Goal: Task Accomplishment & Management: Use online tool/utility

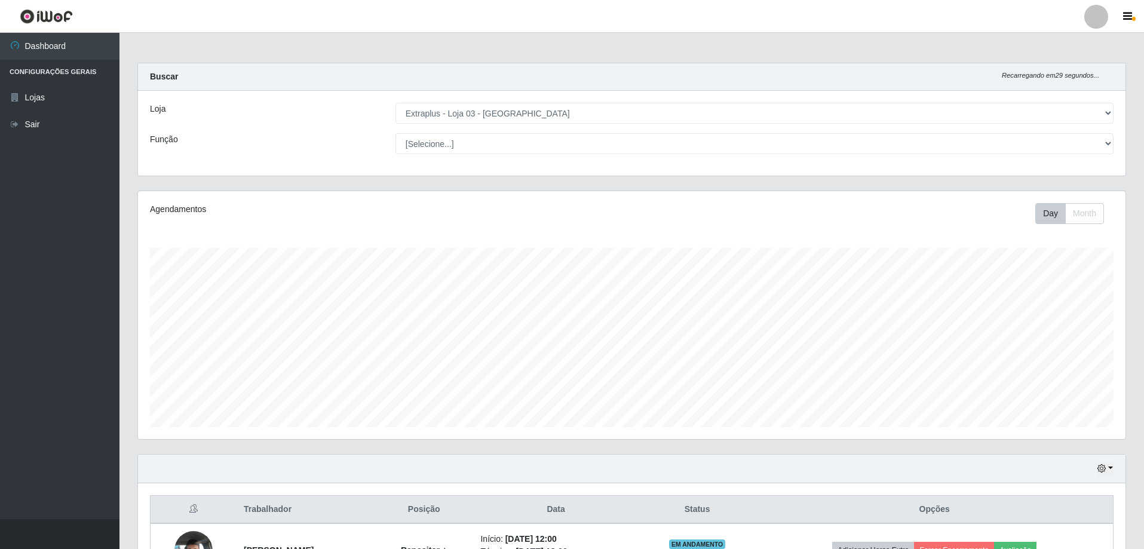
select select "468"
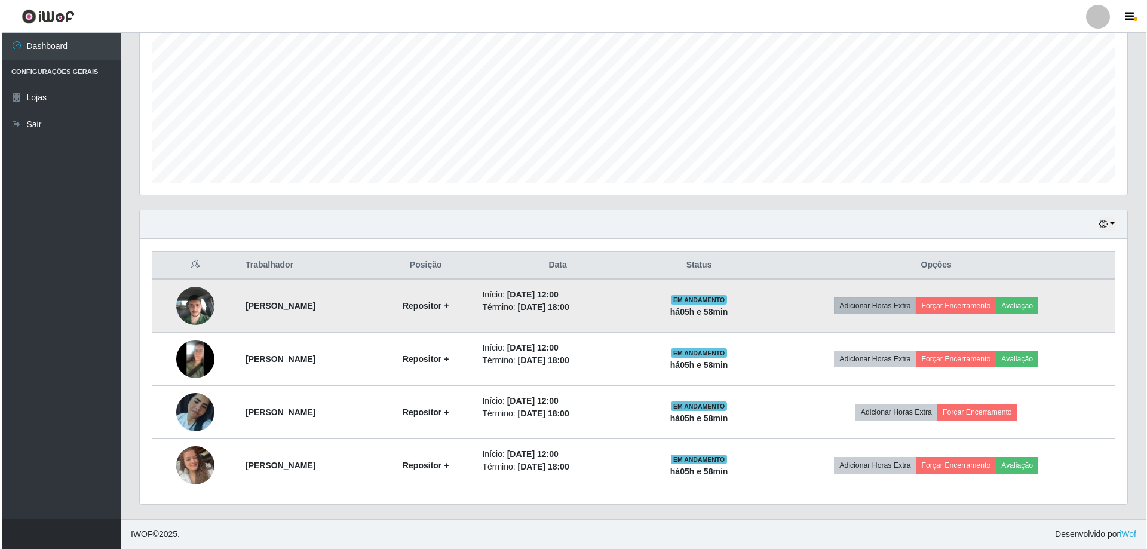
scroll to position [248, 987]
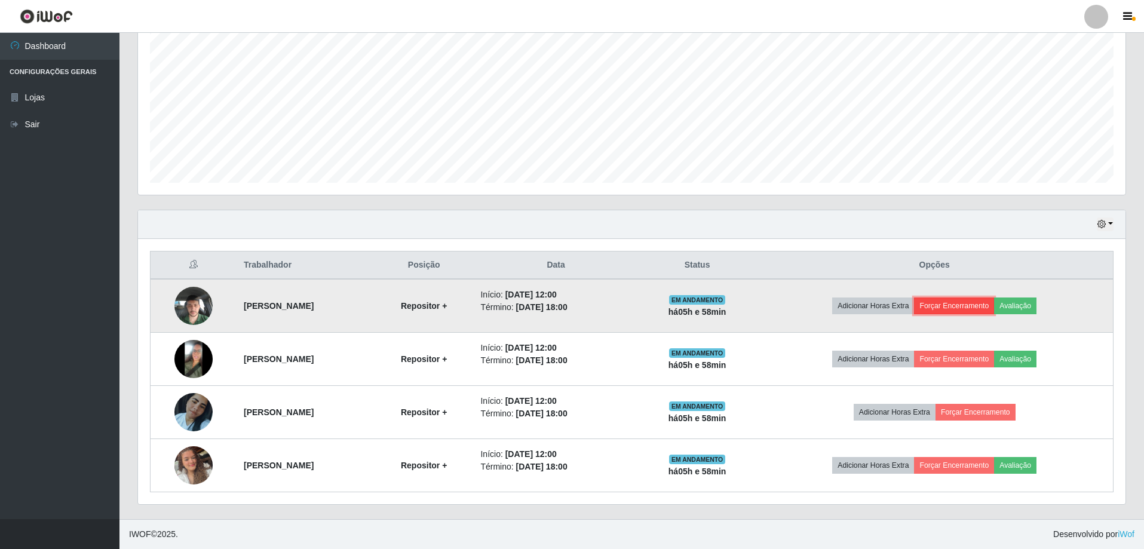
click at [977, 309] on button "Forçar Encerramento" at bounding box center [954, 305] width 80 height 17
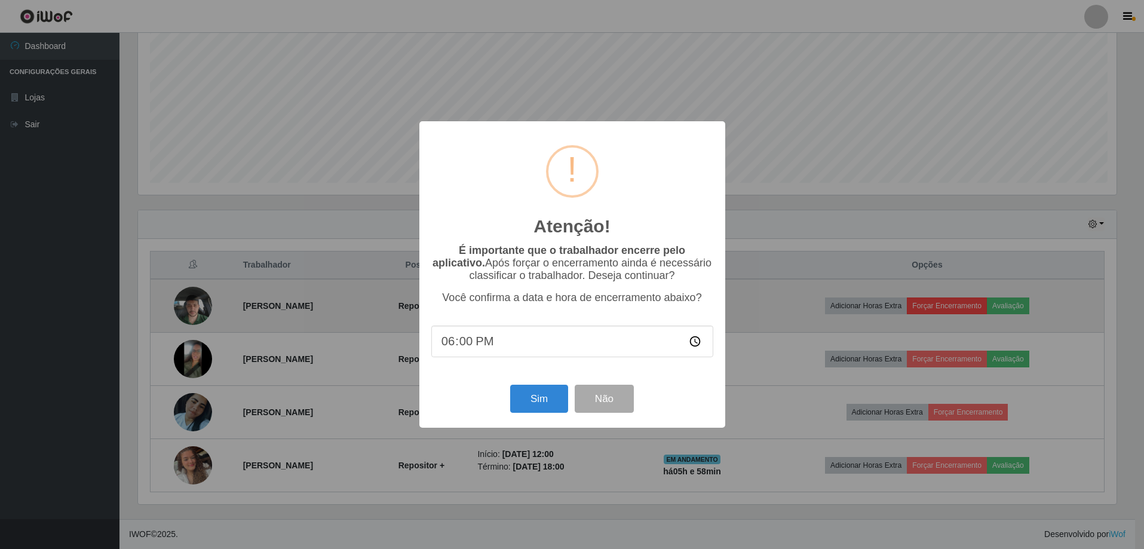
scroll to position [248, 981]
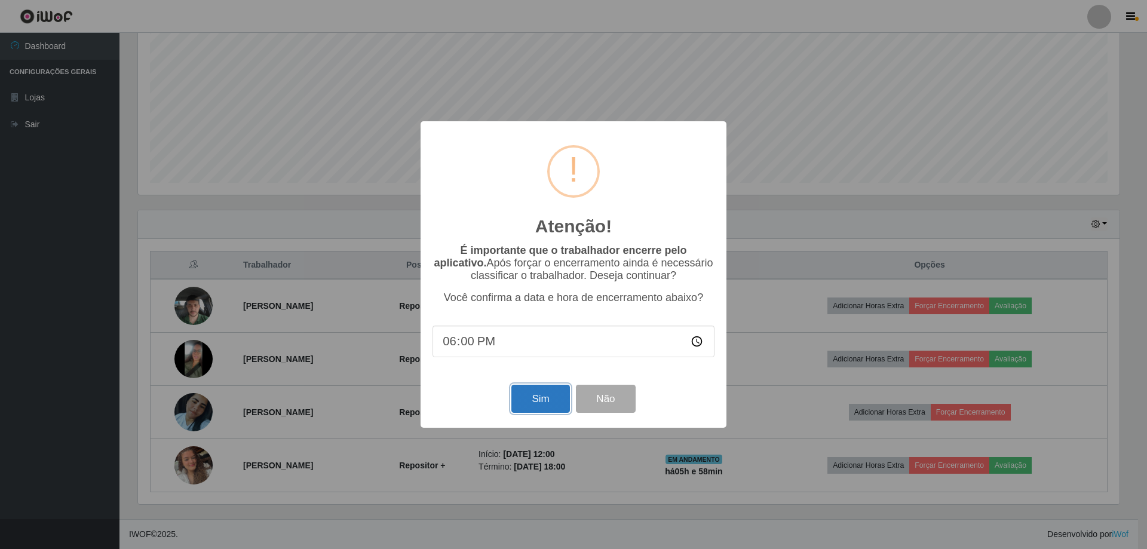
click at [532, 395] on button "Sim" at bounding box center [540, 399] width 58 height 28
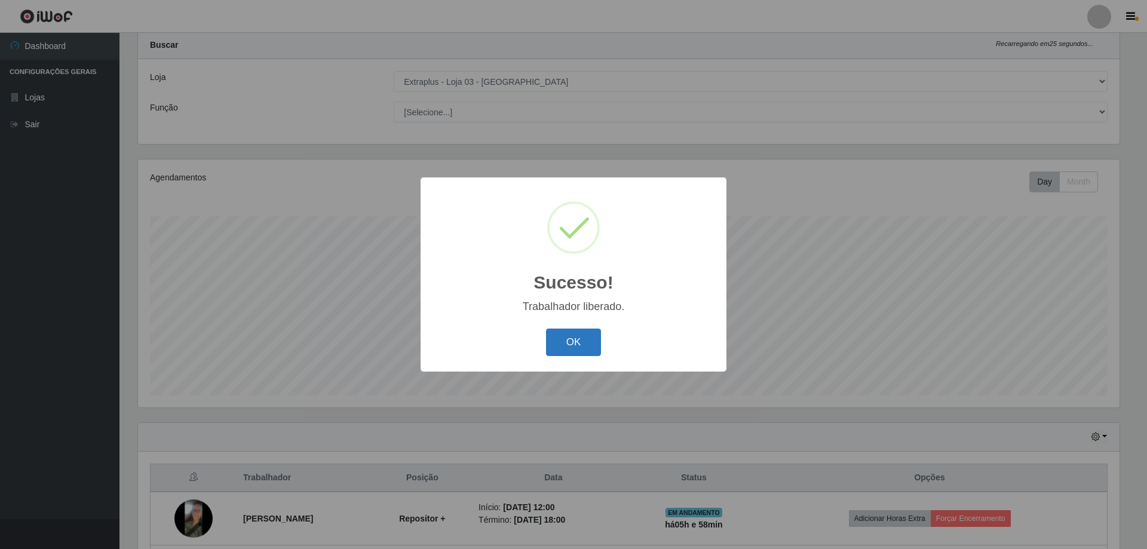
click at [561, 344] on button "OK" at bounding box center [574, 342] width 56 height 28
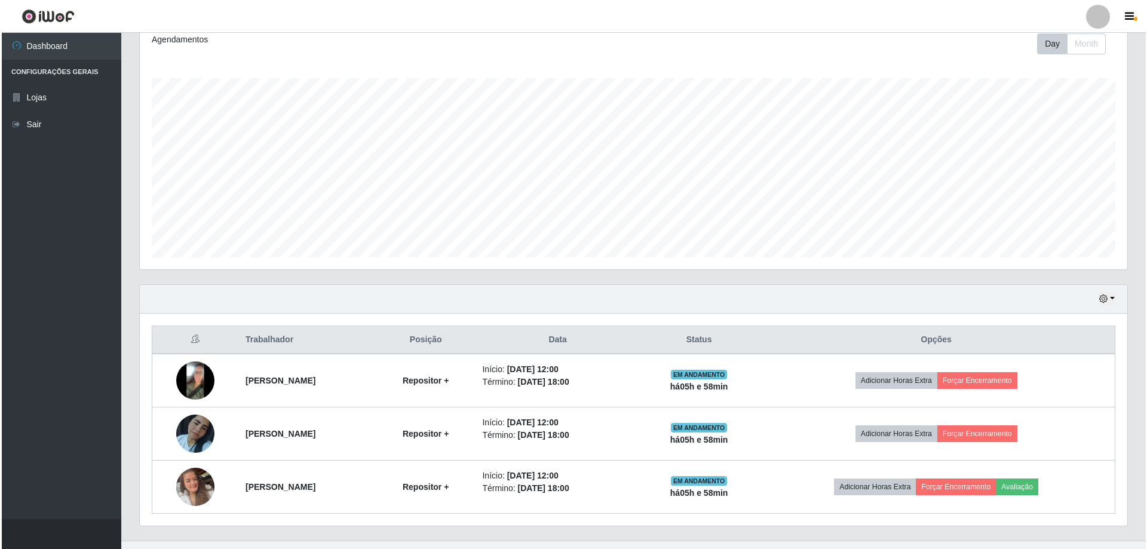
scroll to position [191, 0]
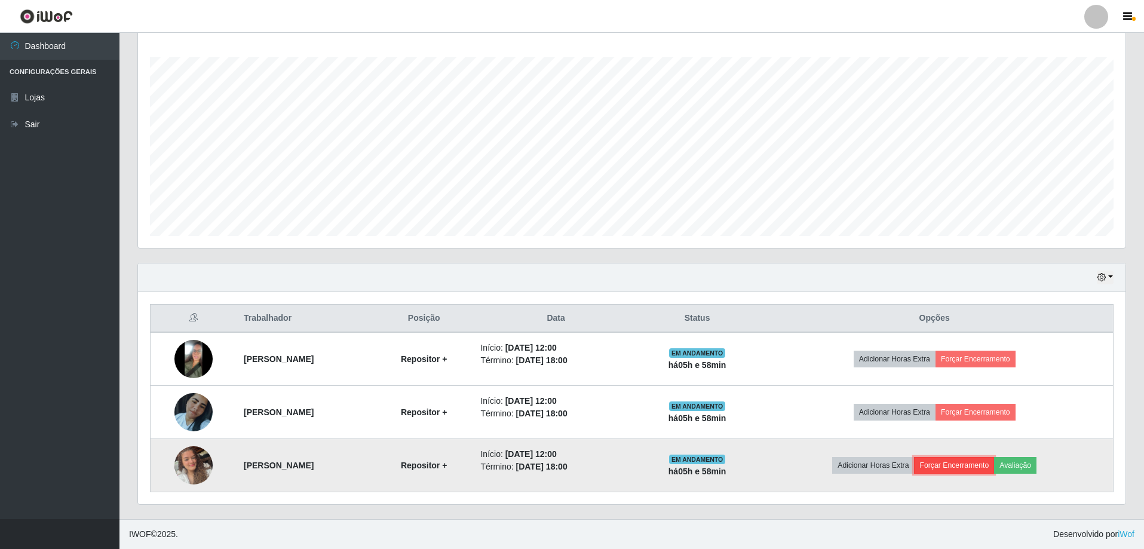
click at [968, 465] on button "Forçar Encerramento" at bounding box center [954, 465] width 80 height 17
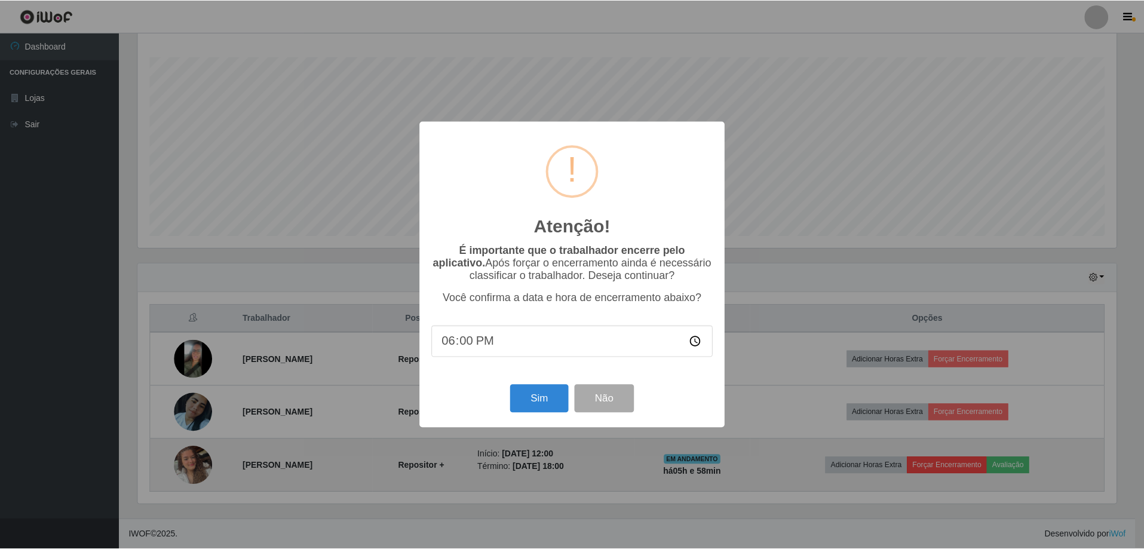
scroll to position [248, 981]
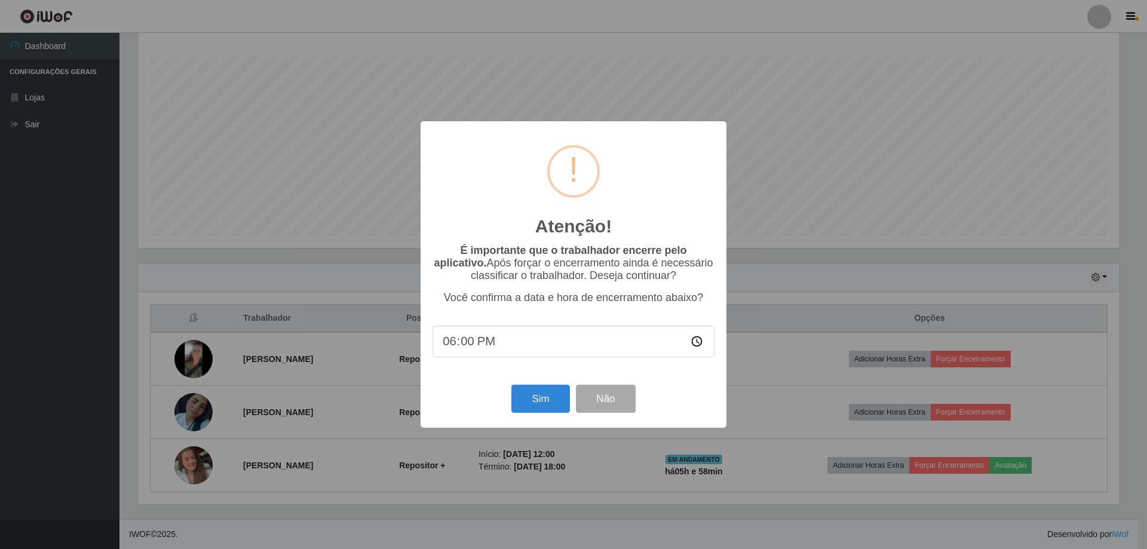
click at [541, 416] on div "Sim Não" at bounding box center [573, 399] width 282 height 34
click at [545, 392] on button "Sim" at bounding box center [540, 399] width 58 height 28
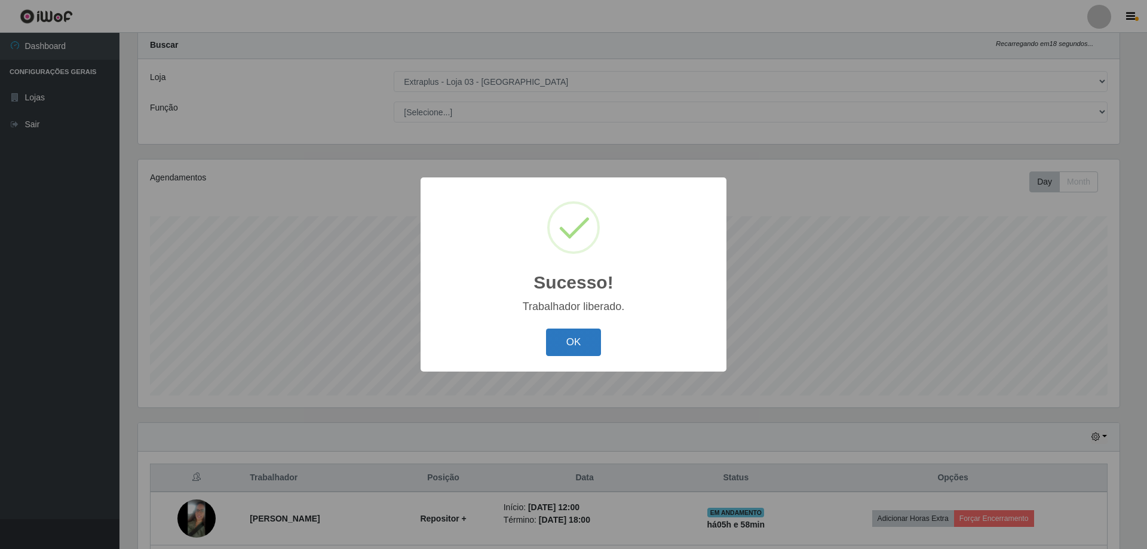
click at [570, 349] on button "OK" at bounding box center [574, 342] width 56 height 28
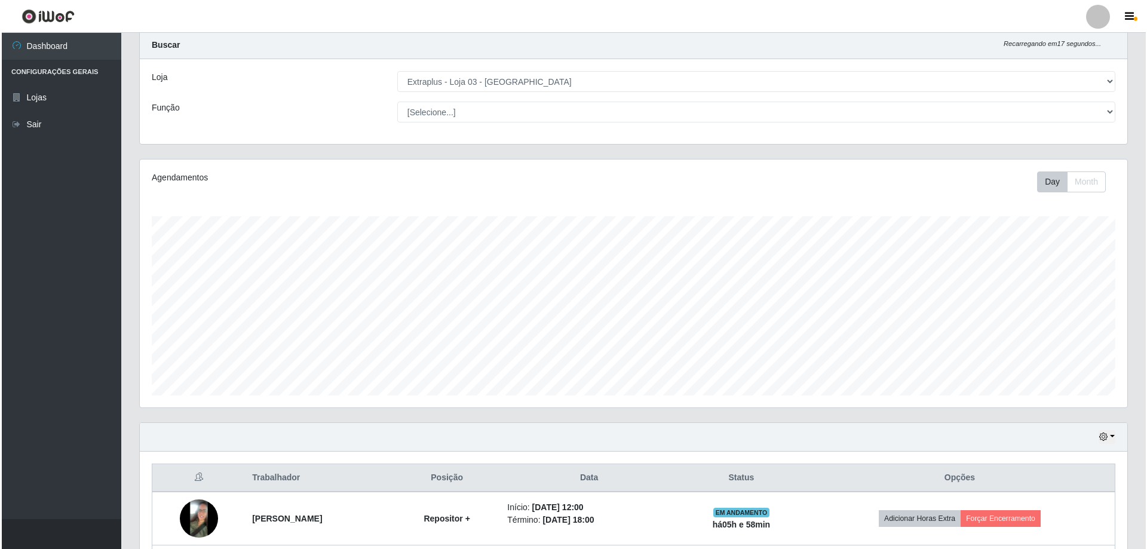
scroll to position [138, 0]
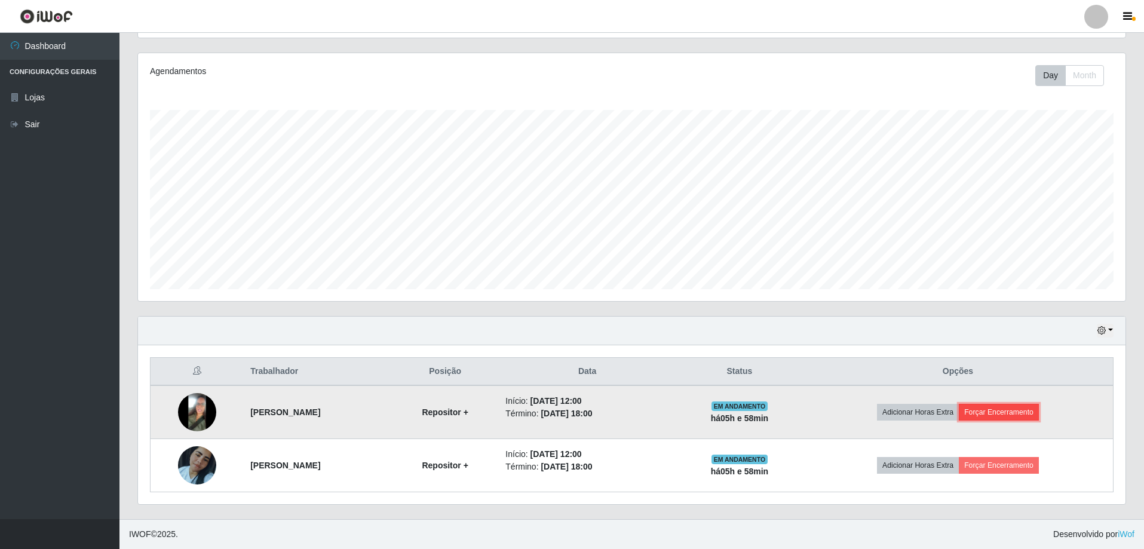
click at [1017, 411] on button "Forçar Encerramento" at bounding box center [999, 412] width 80 height 17
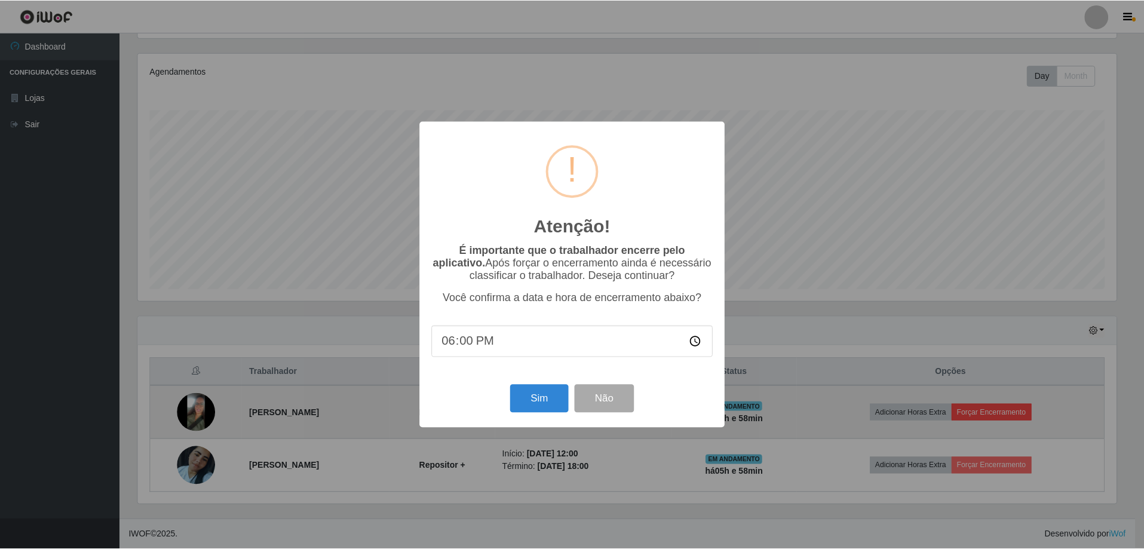
scroll to position [248, 981]
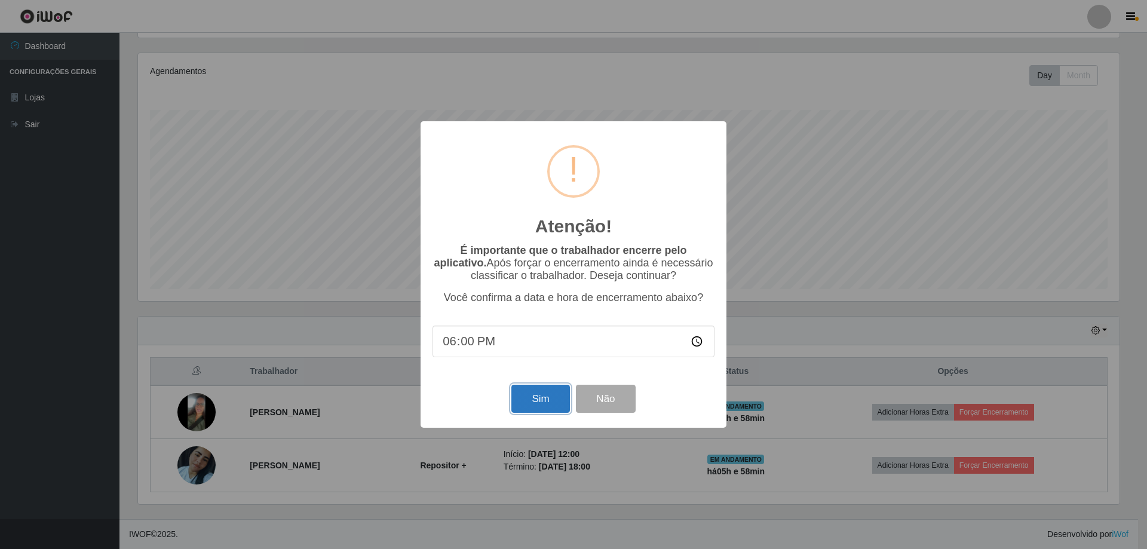
click at [531, 396] on button "Sim" at bounding box center [540, 399] width 58 height 28
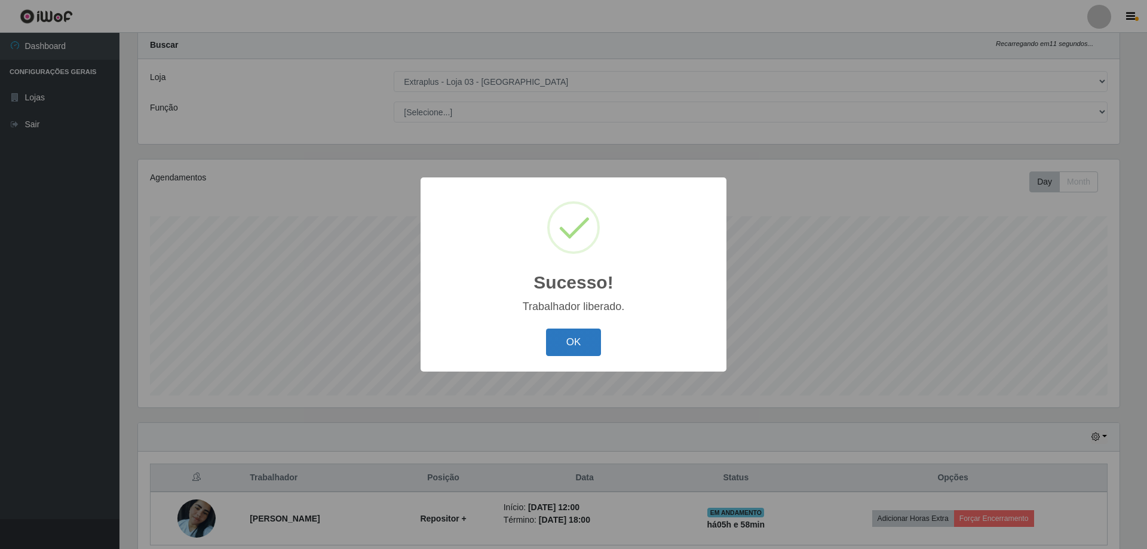
click at [567, 345] on button "OK" at bounding box center [574, 342] width 56 height 28
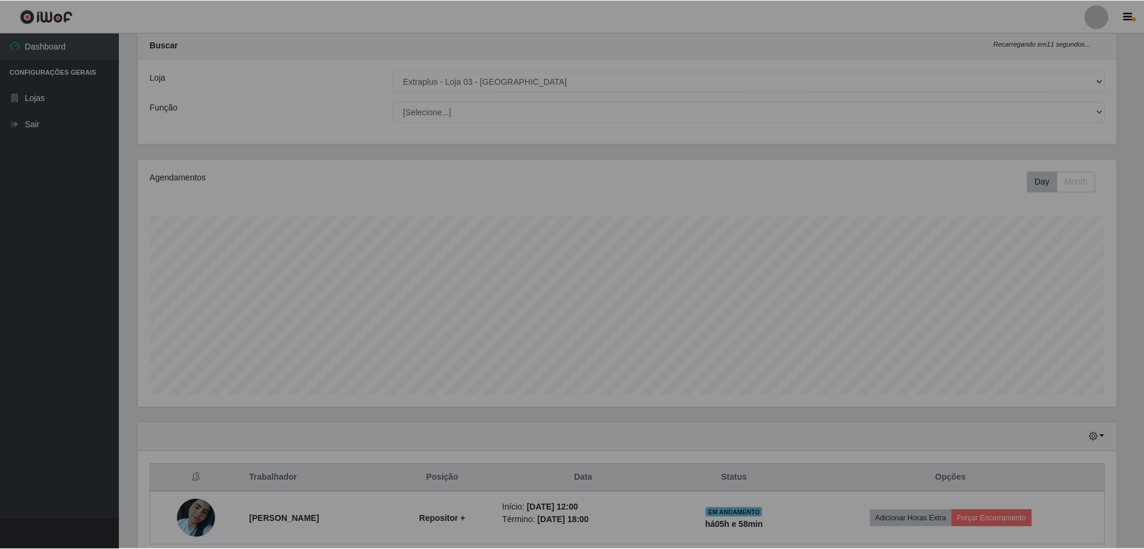
scroll to position [0, 0]
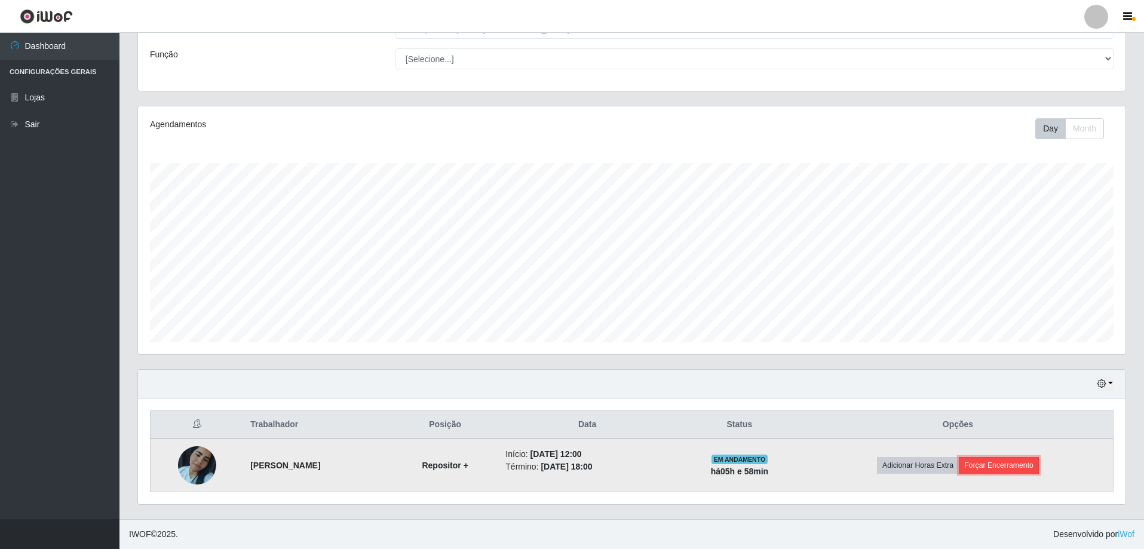
click at [1015, 468] on button "Forçar Encerramento" at bounding box center [999, 465] width 80 height 17
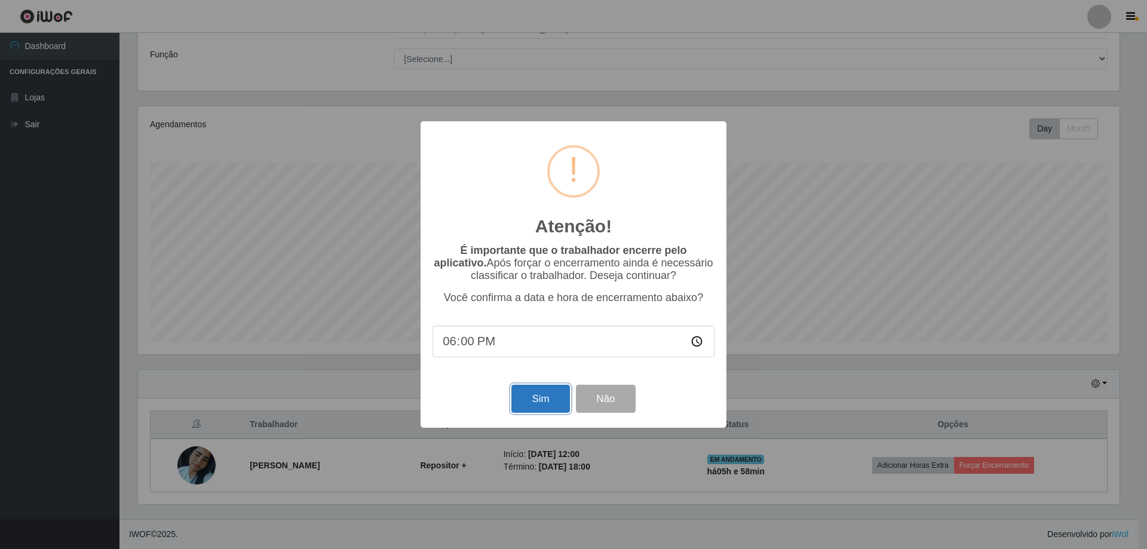
click at [531, 397] on button "Sim" at bounding box center [540, 399] width 58 height 28
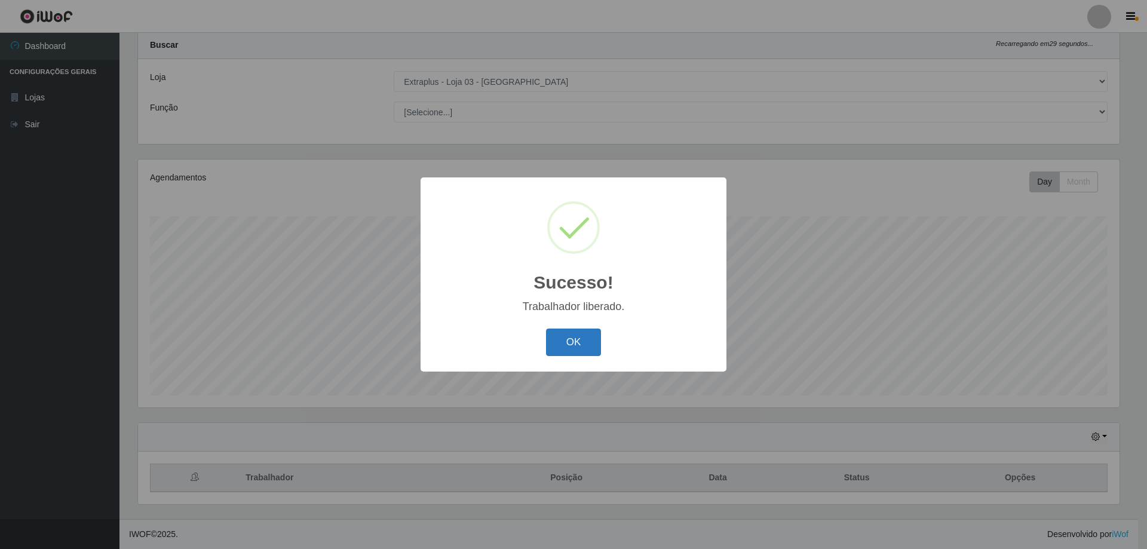
click at [573, 345] on button "OK" at bounding box center [574, 342] width 56 height 28
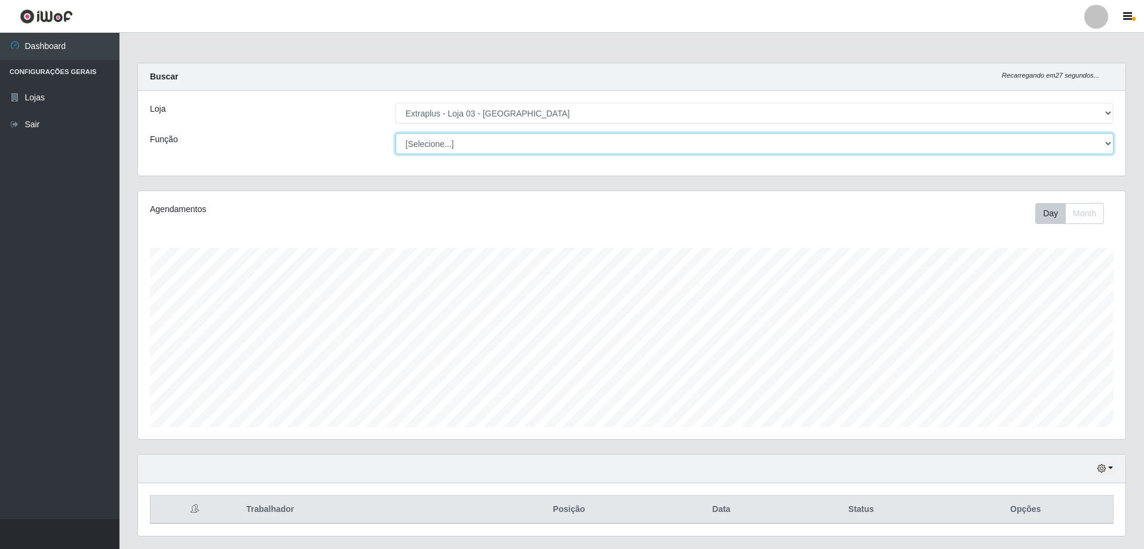
click at [538, 138] on select "[Selecione...] Repositor Repositor + Repositor ++" at bounding box center [754, 143] width 718 height 21
click at [479, 143] on select "[Selecione...] Repositor Repositor + Repositor ++" at bounding box center [754, 143] width 718 height 21
click at [395, 133] on select "[Selecione...] Repositor Repositor + Repositor ++" at bounding box center [754, 143] width 718 height 21
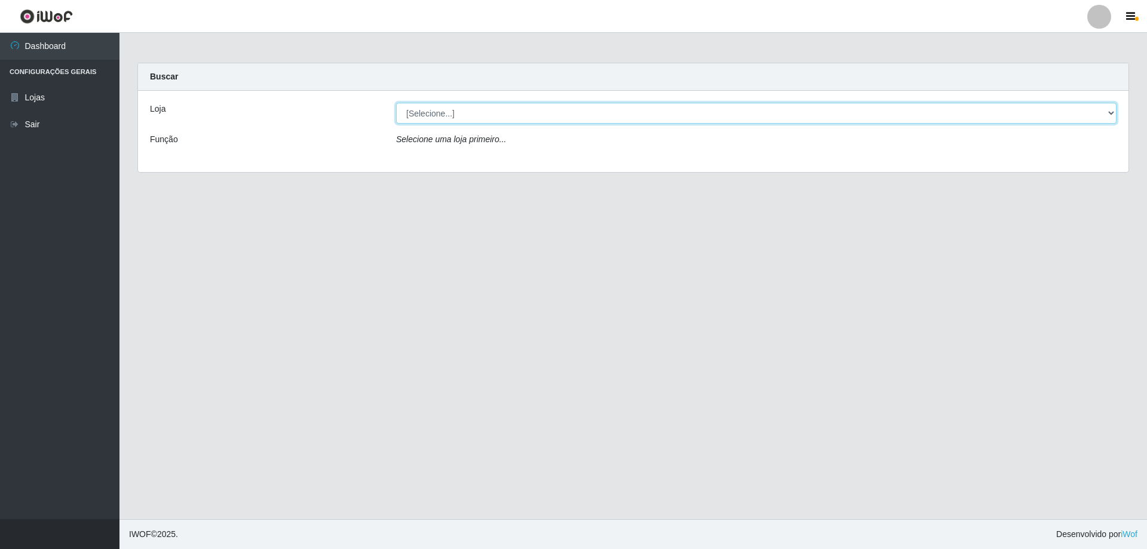
click at [476, 106] on select "[Selecione...] Extraplus - [GEOGRAPHIC_DATA] 03 - [GEOGRAPHIC_DATA]" at bounding box center [756, 113] width 720 height 21
select select "468"
click at [396, 103] on select "[Selecione...] Extraplus - [GEOGRAPHIC_DATA] 03 - [GEOGRAPHIC_DATA]" at bounding box center [756, 113] width 720 height 21
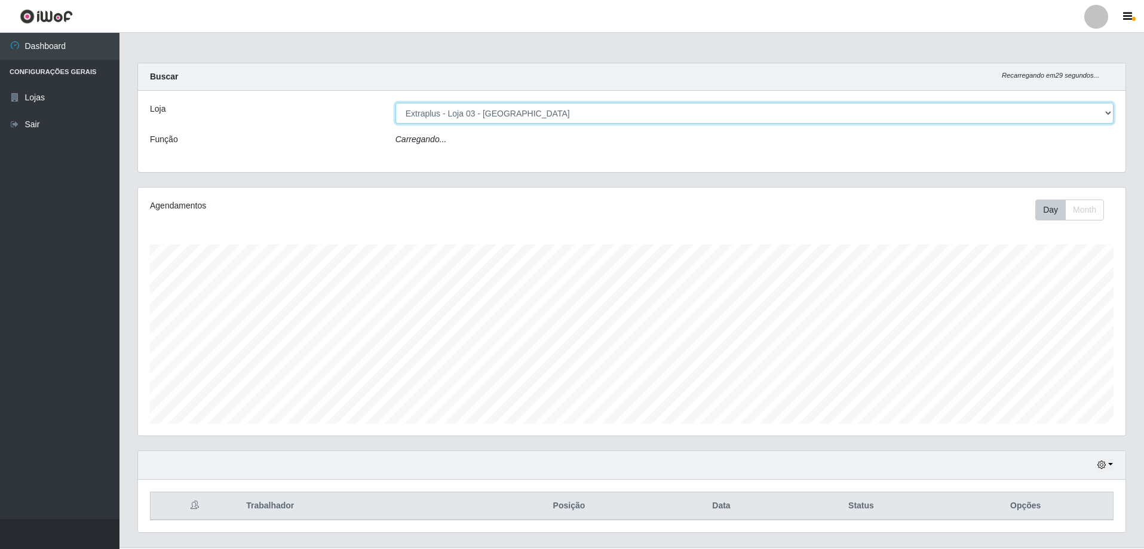
scroll to position [248, 987]
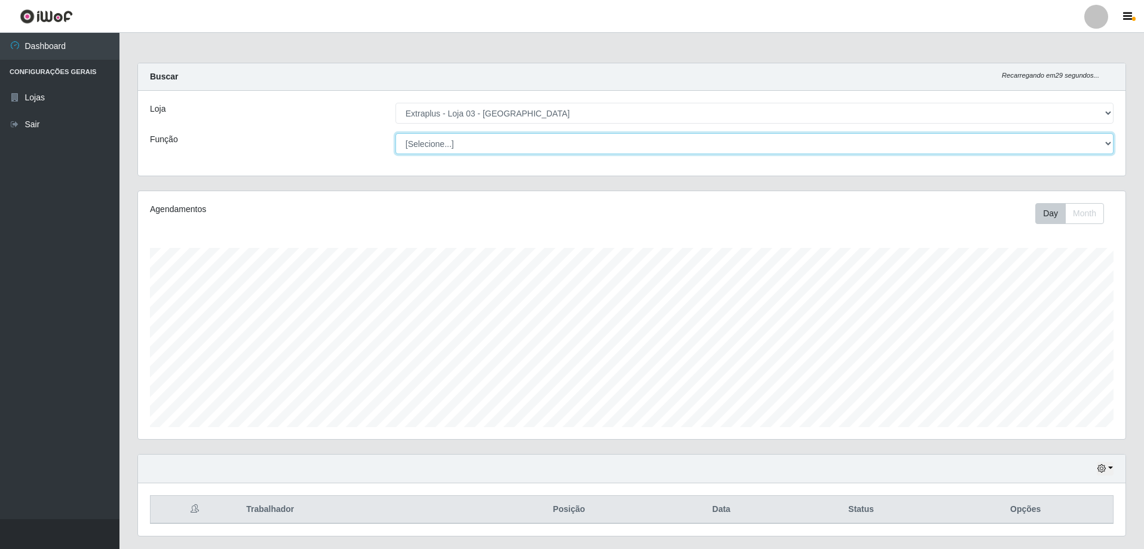
click at [470, 148] on select "[Selecione...] Repositor Repositor + Repositor ++" at bounding box center [754, 143] width 718 height 21
click at [395, 133] on select "[Selecione...] Repositor Repositor + Repositor ++" at bounding box center [754, 143] width 718 height 21
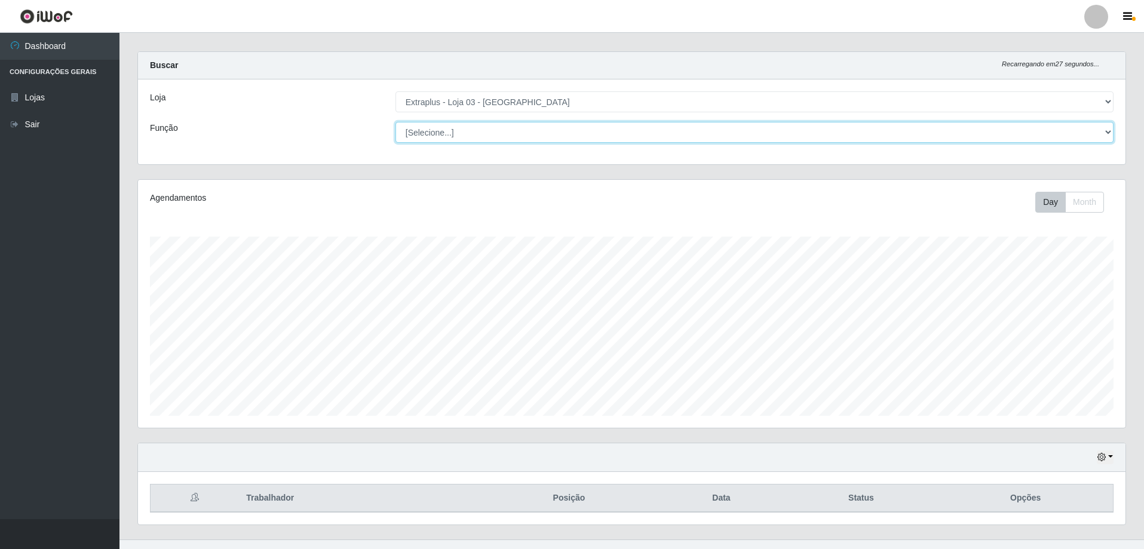
scroll to position [0, 0]
